Goal: Task Accomplishment & Management: Complete application form

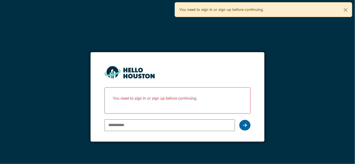
type input "**********"
click at [247, 125] on div at bounding box center [244, 125] width 11 height 11
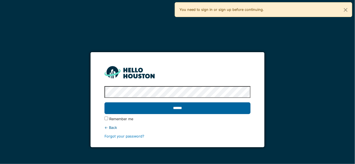
click at [175, 107] on input "******" at bounding box center [177, 108] width 146 height 12
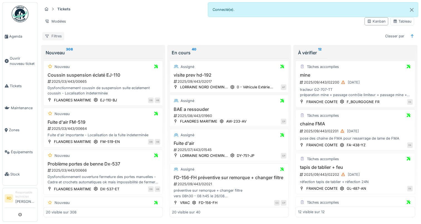
click at [59, 35] on div "Filtres" at bounding box center [53, 36] width 22 height 8
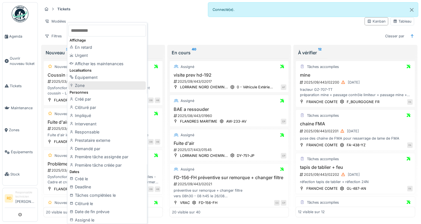
click at [77, 86] on div "Zone" at bounding box center [106, 85] width 77 height 8
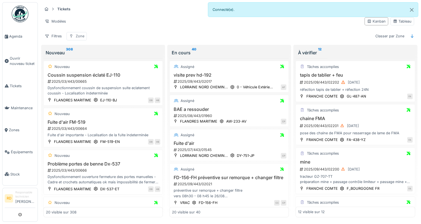
click at [77, 36] on div "Zone" at bounding box center [80, 35] width 9 height 5
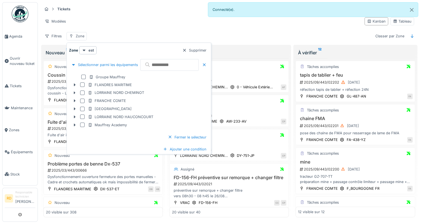
click at [82, 99] on div at bounding box center [82, 101] width 4 height 4
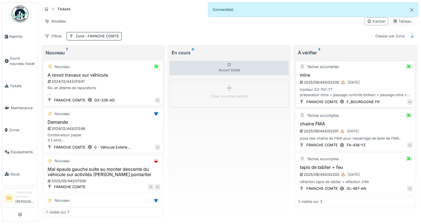
click at [314, 88] on div "tracteur GZ-707-TT préparation mine + passage contrôle limiteur + passage mine …" at bounding box center [355, 92] width 114 height 11
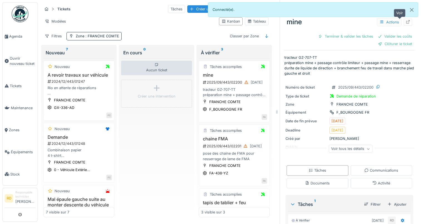
click at [406, 22] on icon at bounding box center [408, 22] width 4 height 4
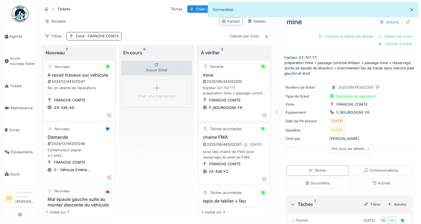
click at [224, 150] on div "pose des chaine de FMA pour resserrage de lame de FMA" at bounding box center [234, 154] width 66 height 11
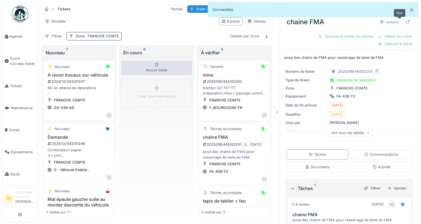
click at [406, 22] on icon at bounding box center [408, 22] width 4 height 4
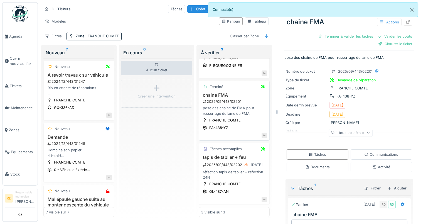
scroll to position [45, 0]
click at [230, 163] on div "2025/09/443/02202 26/09/2025" at bounding box center [234, 164] width 65 height 7
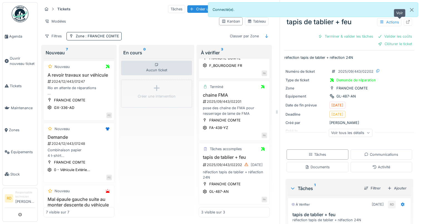
click at [406, 23] on icon at bounding box center [408, 22] width 4 height 4
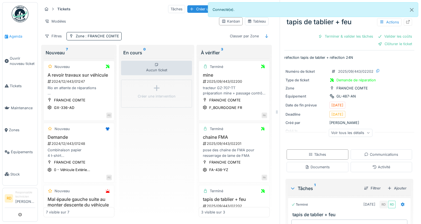
click at [18, 36] on span "Agenda" at bounding box center [22, 36] width 26 height 5
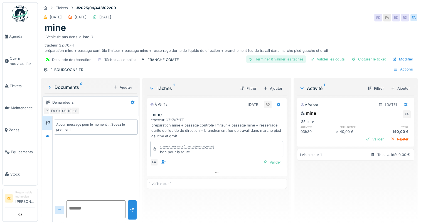
click at [260, 59] on div "Terminer & valider les tâches" at bounding box center [276, 59] width 60 height 8
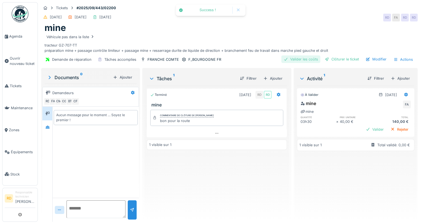
click at [289, 60] on div "Valider les coûts" at bounding box center [300, 59] width 39 height 8
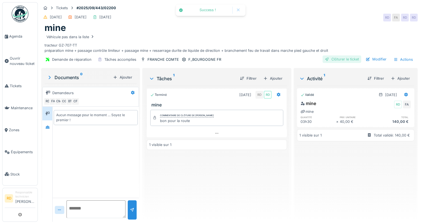
click at [336, 58] on div "Clôturer le ticket" at bounding box center [342, 59] width 39 height 8
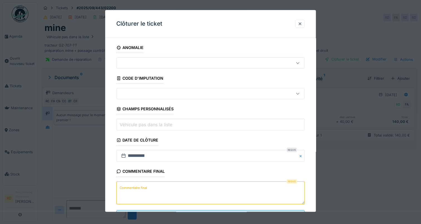
click at [135, 188] on label "Commentaire final" at bounding box center [134, 187] width 30 height 7
click at [135, 188] on textarea "Commentaire final" at bounding box center [210, 192] width 188 height 23
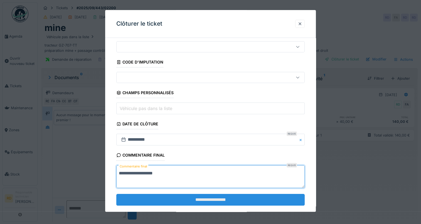
scroll to position [24, 0]
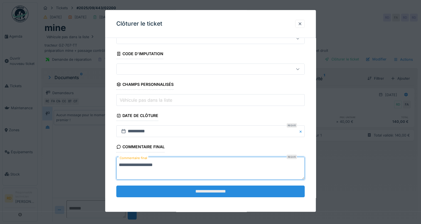
type textarea "**********"
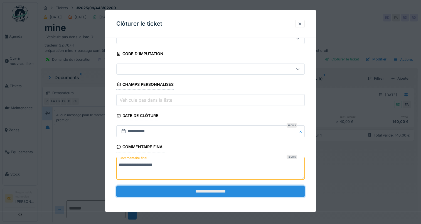
click at [195, 189] on input "**********" at bounding box center [210, 191] width 188 height 12
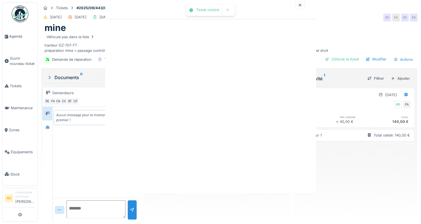
scroll to position [0, 0]
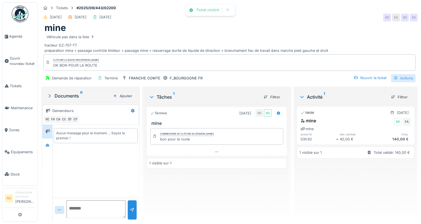
click at [405, 78] on div "Actions" at bounding box center [403, 78] width 24 height 8
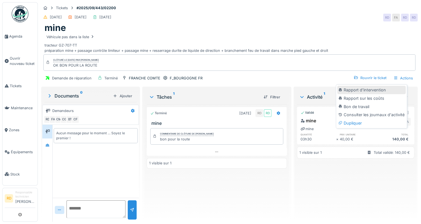
click at [383, 90] on div "Rapport d'intervention" at bounding box center [371, 90] width 68 height 8
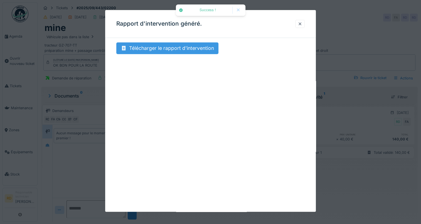
click at [153, 48] on div "Télécharger le rapport d'intervention" at bounding box center [167, 48] width 102 height 12
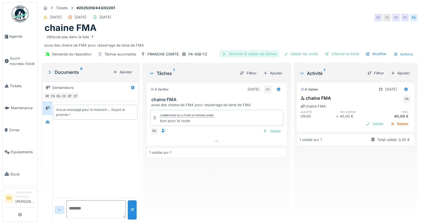
click at [236, 53] on div "Terminer & valider les tâches" at bounding box center [250, 54] width 60 height 8
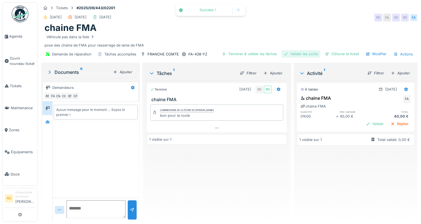
click at [291, 53] on div "Valider les coûts" at bounding box center [300, 54] width 39 height 8
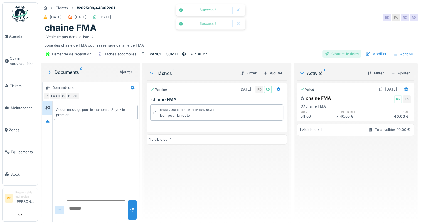
click at [335, 54] on div "Clôturer le ticket" at bounding box center [342, 54] width 39 height 8
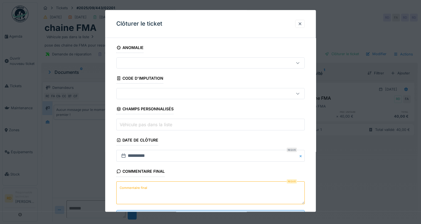
click at [143, 186] on label "Commentaire final" at bounding box center [134, 187] width 30 height 7
click at [143, 186] on textarea "Commentaire final" at bounding box center [210, 192] width 188 height 23
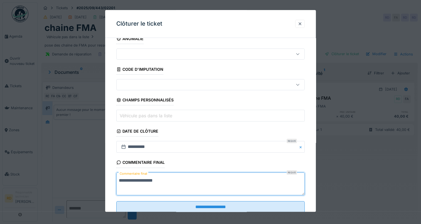
scroll to position [24, 0]
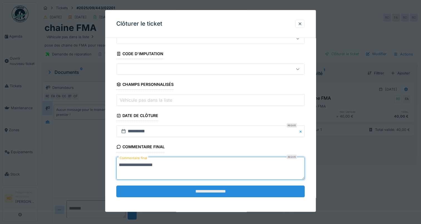
type textarea "**********"
click at [214, 189] on input "**********" at bounding box center [210, 191] width 188 height 12
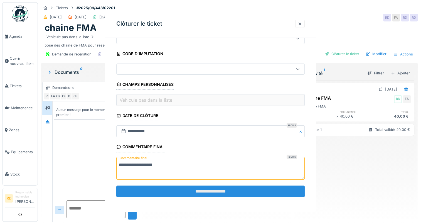
scroll to position [0, 0]
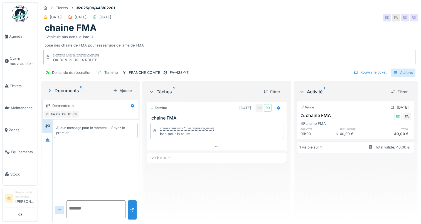
click at [398, 70] on div "Actions" at bounding box center [403, 72] width 24 height 8
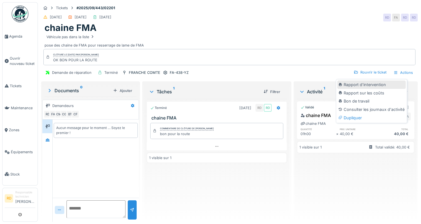
click at [364, 85] on div "Rapport d'intervention" at bounding box center [371, 84] width 68 height 8
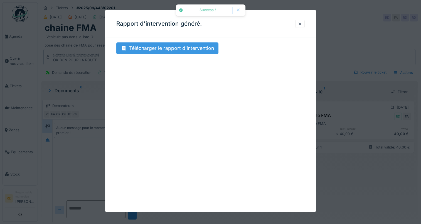
click at [183, 45] on div "Télécharger le rapport d'intervention" at bounding box center [167, 48] width 102 height 12
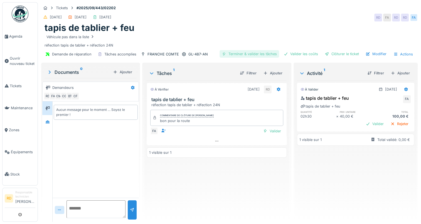
click at [252, 54] on div "Terminer & valider les tâches" at bounding box center [250, 54] width 60 height 8
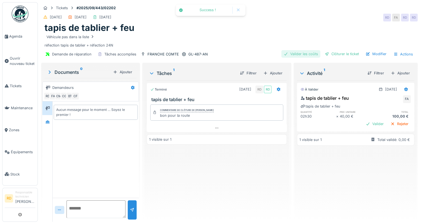
click at [298, 52] on div "Valider les coûts" at bounding box center [300, 54] width 39 height 8
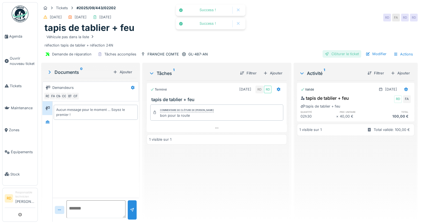
click at [333, 53] on div "Clôturer le ticket" at bounding box center [342, 54] width 39 height 8
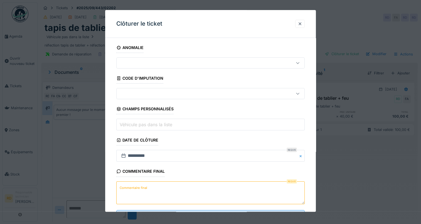
click at [144, 187] on label "Commentaire final" at bounding box center [134, 187] width 30 height 7
click at [144, 187] on textarea "Commentaire final" at bounding box center [210, 192] width 188 height 23
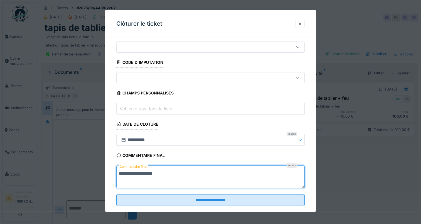
scroll to position [24, 0]
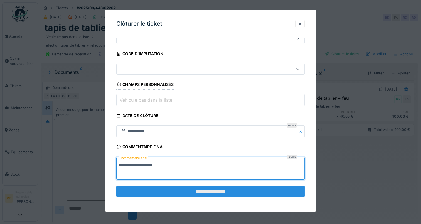
type textarea "**********"
click at [184, 190] on input "**********" at bounding box center [210, 191] width 188 height 12
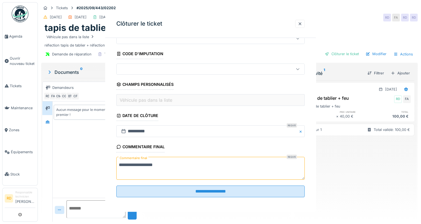
scroll to position [0, 0]
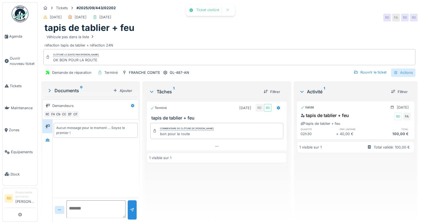
click at [399, 71] on div "Actions" at bounding box center [403, 72] width 24 height 8
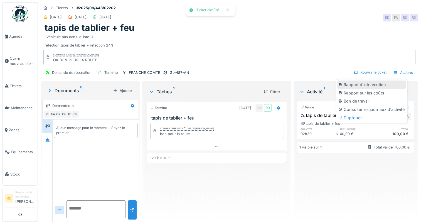
click at [377, 84] on div "Rapport d'intervention" at bounding box center [371, 84] width 68 height 8
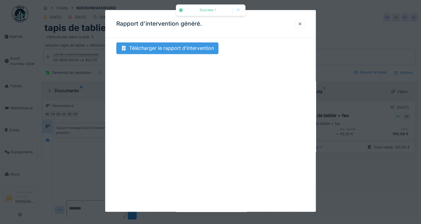
click at [171, 49] on div "Télécharger le rapport d'intervention" at bounding box center [167, 48] width 102 height 12
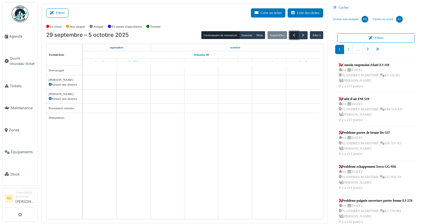
click at [292, 34] on span "button" at bounding box center [294, 35] width 5 height 5
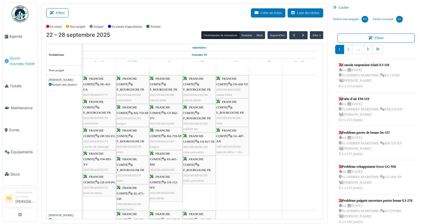
click at [17, 61] on span "Ouvrir nouveau ticket" at bounding box center [23, 61] width 26 height 11
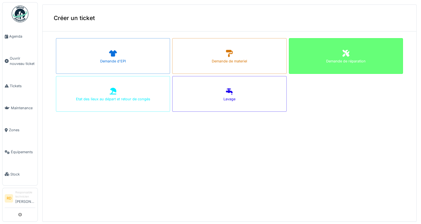
click at [315, 54] on div "Demande de réparation" at bounding box center [346, 56] width 114 height 36
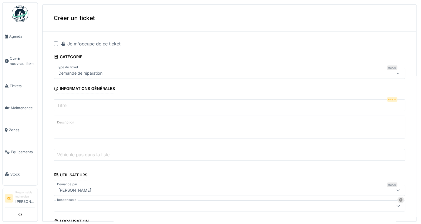
click at [64, 104] on label "Titre" at bounding box center [62, 105] width 12 height 7
click at [64, 104] on input "Titre" at bounding box center [230, 105] width 352 height 12
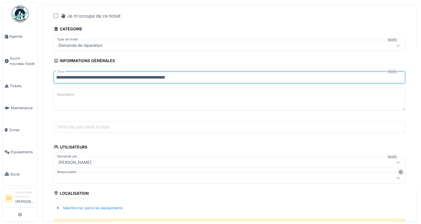
scroll to position [56, 0]
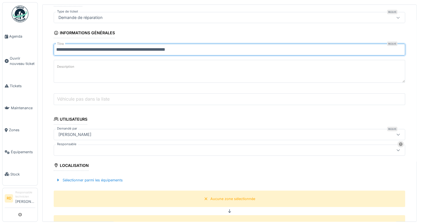
type input "**********"
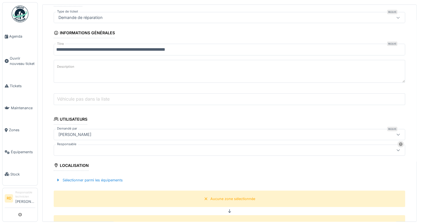
click at [65, 148] on div at bounding box center [210, 150] width 308 height 6
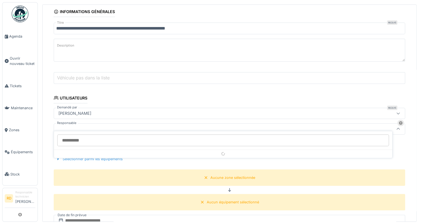
scroll to position [92, 0]
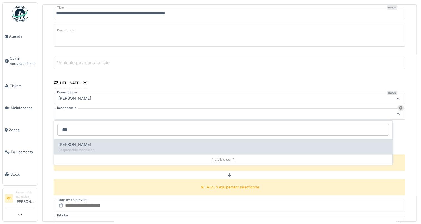
type input "***"
click at [71, 144] on span "[PERSON_NAME]" at bounding box center [74, 144] width 33 height 6
type input "*****"
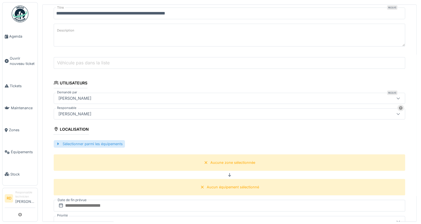
click at [97, 140] on div "Sélectionner parmi les équipements" at bounding box center [89, 144] width 71 height 8
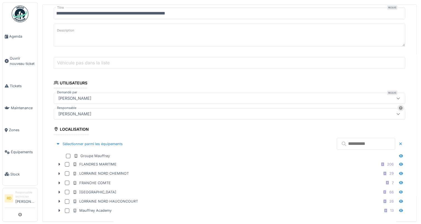
click at [337, 145] on input "text" at bounding box center [366, 144] width 58 height 12
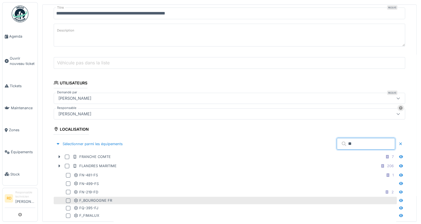
type input "**"
click at [68, 198] on div at bounding box center [68, 200] width 4 height 4
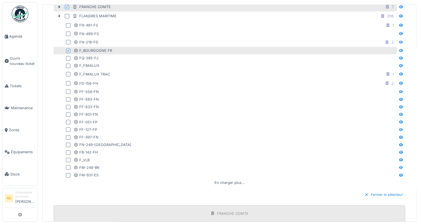
scroll to position [315, 0]
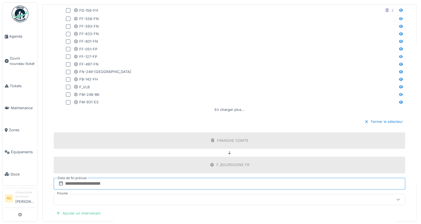
click at [77, 179] on input "text" at bounding box center [230, 184] width 352 height 12
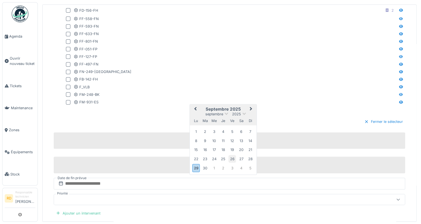
click at [232, 155] on div "26" at bounding box center [233, 159] width 8 height 8
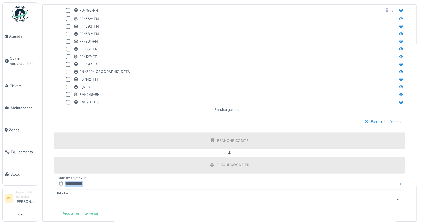
click at [232, 156] on div "F_BOURGOGNE FR" at bounding box center [230, 164] width 352 height 16
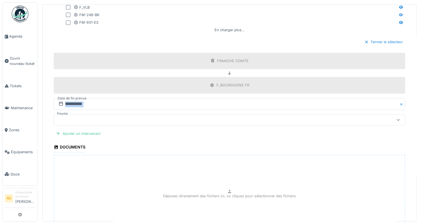
scroll to position [398, 0]
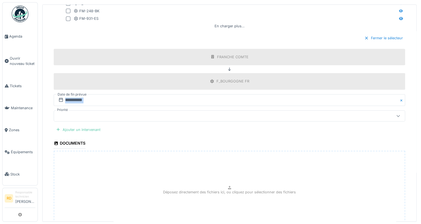
click at [77, 127] on div "Ajouter un intervenant" at bounding box center [78, 130] width 49 height 8
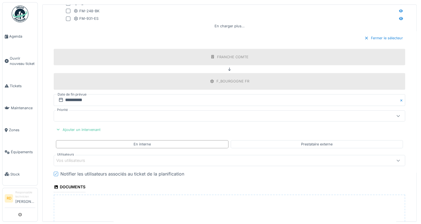
click at [72, 157] on div "Vos utilisateurs" at bounding box center [74, 160] width 37 height 6
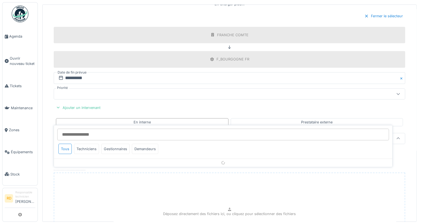
scroll to position [443, 0]
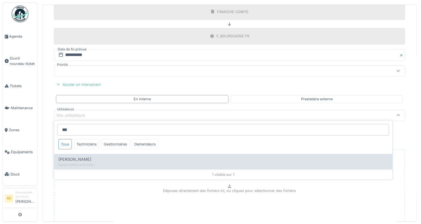
type input "***"
click at [76, 156] on span "[PERSON_NAME]" at bounding box center [74, 159] width 33 height 6
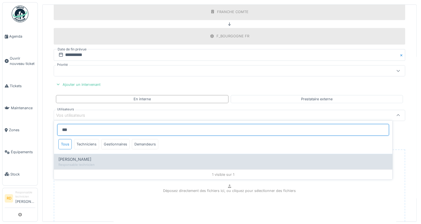
type input "*****"
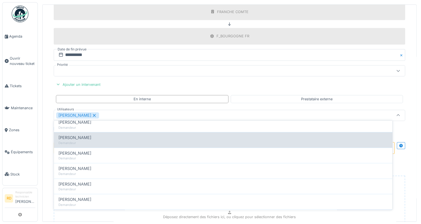
scroll to position [84, 0]
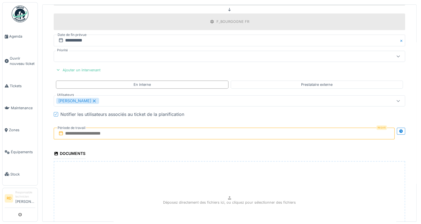
scroll to position [471, 0]
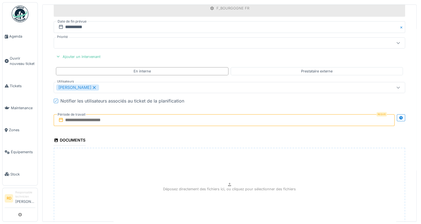
click at [90, 116] on input "text" at bounding box center [224, 120] width 341 height 12
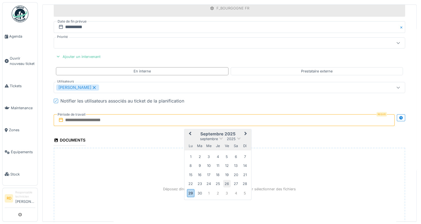
click at [227, 180] on div "26" at bounding box center [227, 184] width 8 height 8
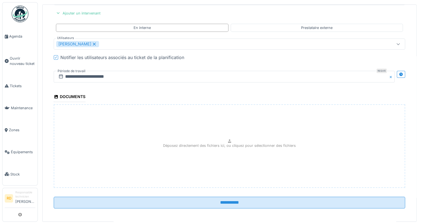
scroll to position [2, 0]
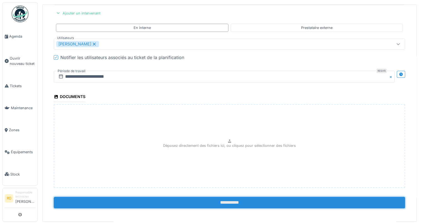
click at [183, 198] on input "**********" at bounding box center [230, 203] width 352 height 12
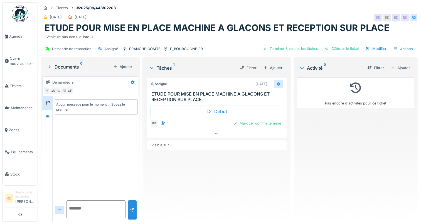
click at [276, 81] on div at bounding box center [278, 83] width 4 height 5
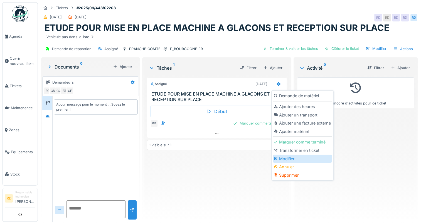
click at [287, 160] on div "Modifier" at bounding box center [302, 158] width 59 height 8
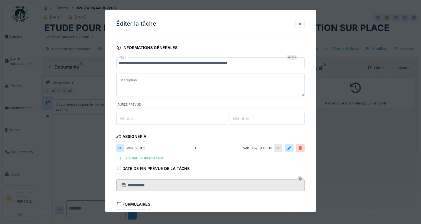
click at [121, 117] on label "Heures" at bounding box center [127, 118] width 17 height 7
click at [121, 117] on input "*" at bounding box center [171, 119] width 111 height 12
type input "*"
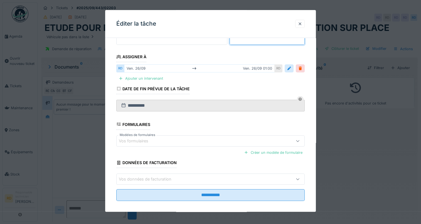
scroll to position [83, 0]
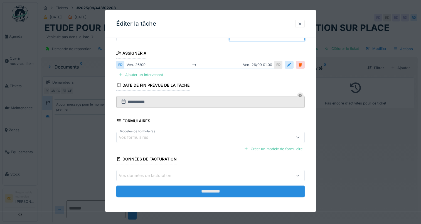
type input "**"
click at [192, 189] on input "**********" at bounding box center [210, 191] width 188 height 12
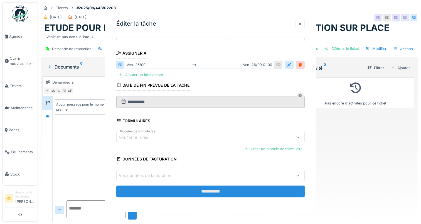
scroll to position [0, 0]
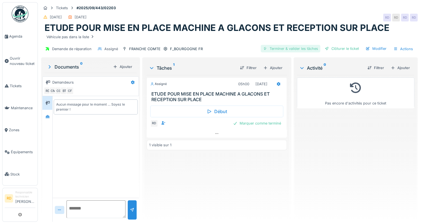
click at [297, 50] on div "Terminer & valider les tâches" at bounding box center [291, 49] width 60 height 8
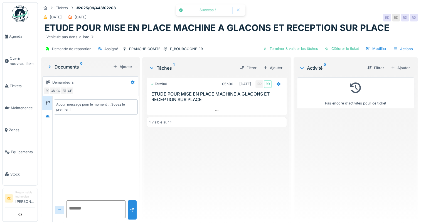
drag, startPoint x: 335, startPoint y: 48, endPoint x: 346, endPoint y: 49, distance: 10.7
click at [335, 47] on div "Clôturer le ticket" at bounding box center [342, 49] width 39 height 8
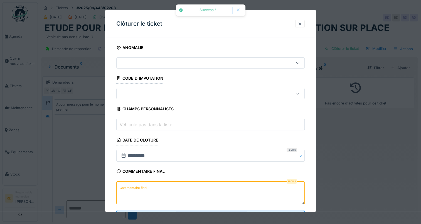
click at [131, 186] on label "Commentaire final" at bounding box center [134, 187] width 30 height 7
click at [131, 186] on textarea "Commentaire final" at bounding box center [210, 192] width 188 height 23
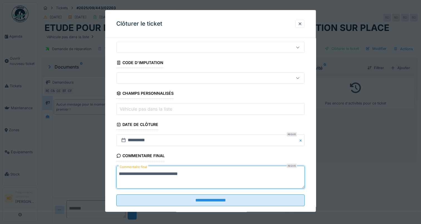
scroll to position [24, 0]
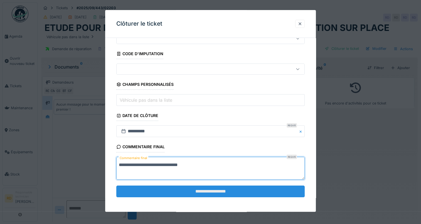
type textarea "**********"
click at [207, 189] on input "**********" at bounding box center [210, 191] width 188 height 12
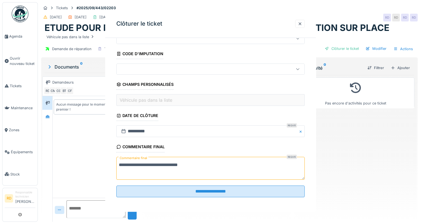
scroll to position [0, 0]
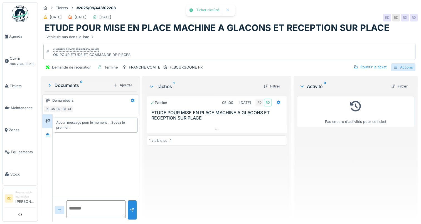
click at [397, 63] on div "Actions" at bounding box center [403, 67] width 24 height 8
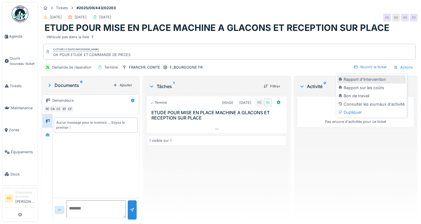
click at [363, 77] on div "Rapport d'intervention" at bounding box center [371, 79] width 68 height 8
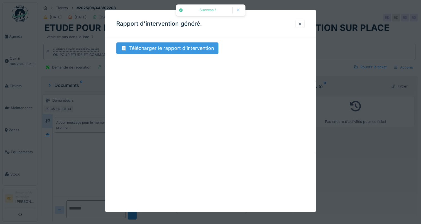
click at [159, 49] on div "Télécharger le rapport d'intervention" at bounding box center [167, 48] width 102 height 12
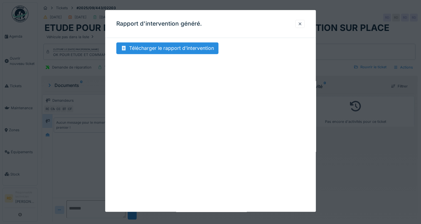
drag, startPoint x: 303, startPoint y: 22, endPoint x: 278, endPoint y: 24, distance: 25.7
click at [302, 22] on div at bounding box center [300, 23] width 4 height 5
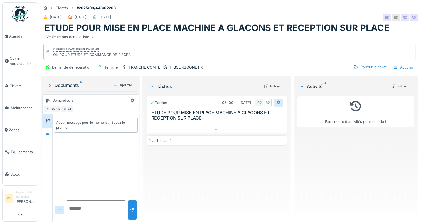
click at [277, 102] on icon at bounding box center [279, 102] width 4 height 4
click at [370, 66] on div "Rouvrir le ticket" at bounding box center [370, 67] width 37 height 8
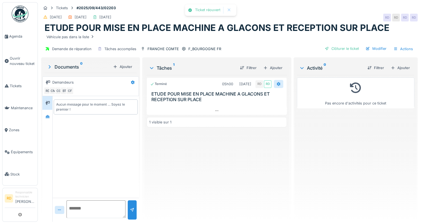
click at [277, 83] on icon at bounding box center [279, 84] width 4 height 4
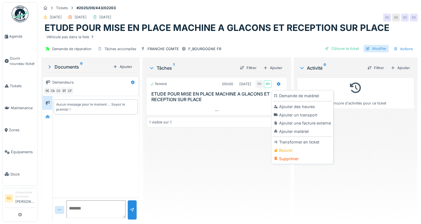
click at [371, 48] on div "Modifier" at bounding box center [376, 49] width 25 height 8
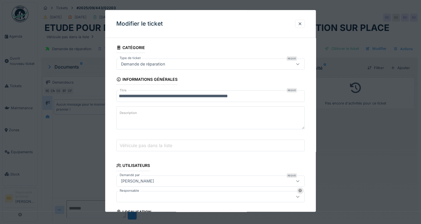
click at [291, 96] on input "**********" at bounding box center [210, 96] width 188 height 12
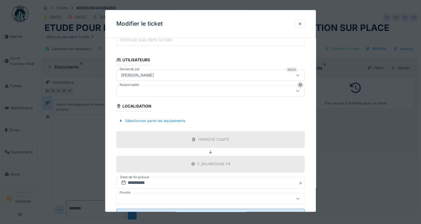
scroll to position [128, 0]
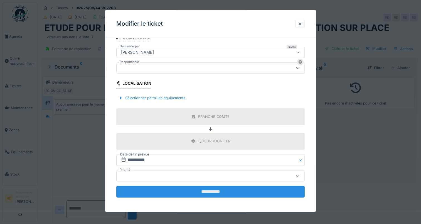
type input "**********"
click at [206, 190] on input "**********" at bounding box center [210, 192] width 188 height 12
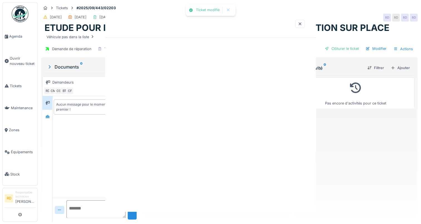
scroll to position [0, 0]
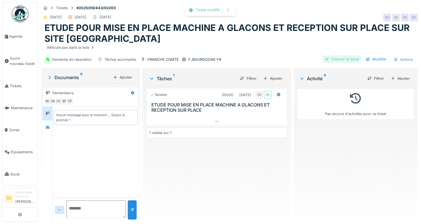
drag, startPoint x: 337, startPoint y: 57, endPoint x: 356, endPoint y: 58, distance: 18.9
click at [337, 57] on div "Clôturer le ticket" at bounding box center [342, 59] width 39 height 8
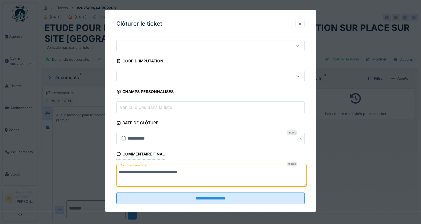
scroll to position [24, 0]
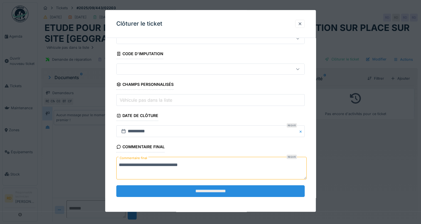
click at [221, 189] on input "**********" at bounding box center [210, 191] width 188 height 12
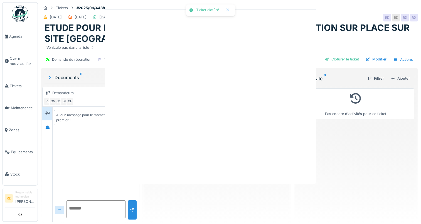
scroll to position [0, 0]
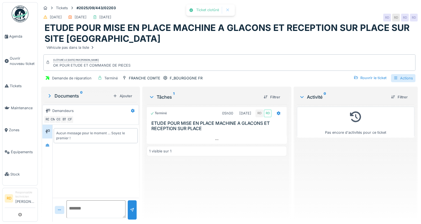
click at [399, 76] on div "Actions" at bounding box center [403, 78] width 24 height 8
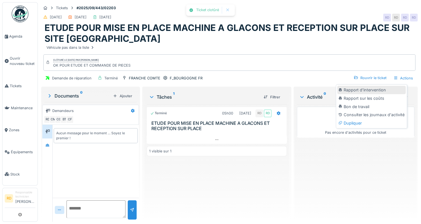
click at [377, 90] on div "Rapport d'intervention" at bounding box center [371, 90] width 68 height 8
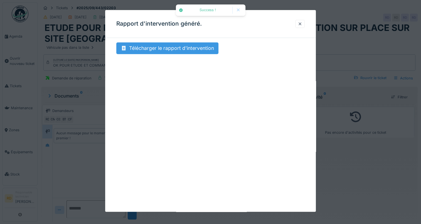
click at [170, 47] on div "Télécharger le rapport d'intervention" at bounding box center [167, 48] width 102 height 12
